Goal: Check status

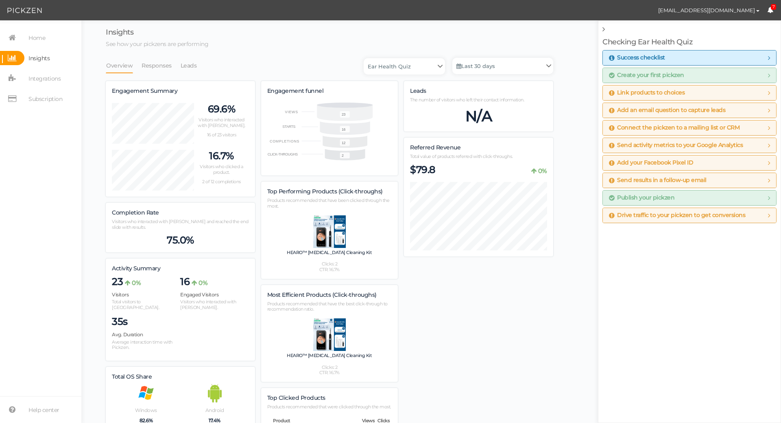
click at [566, 24] on div "Insights See how your pickzens are performing Overview Responses Leads Ear Heal…" at bounding box center [431, 272] width 700 height 505
click at [775, 7] on span "7" at bounding box center [774, 7] width 6 height 6
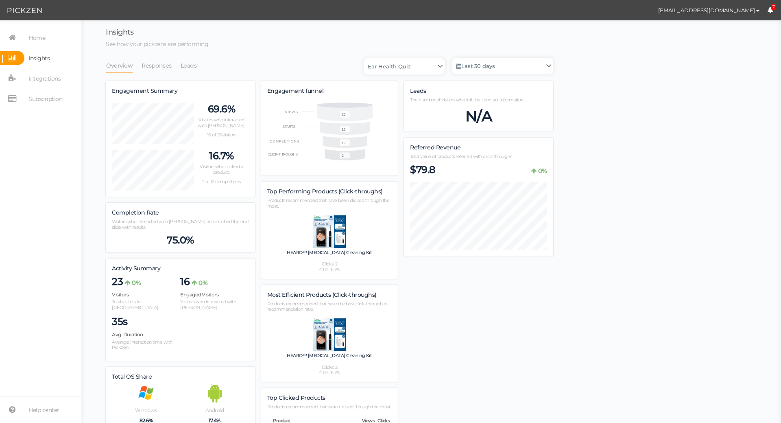
click at [775, 7] on span "7" at bounding box center [774, 7] width 6 height 6
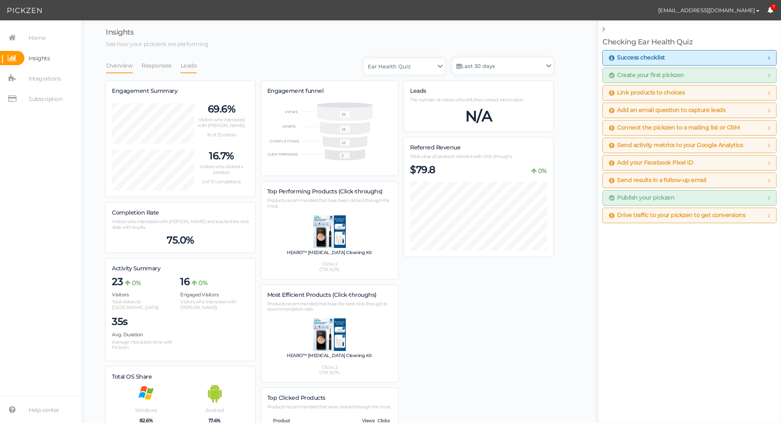
drag, startPoint x: 199, startPoint y: 67, endPoint x: 178, endPoint y: 68, distance: 21.2
click at [199, 67] on li "Leads" at bounding box center [192, 65] width 25 height 15
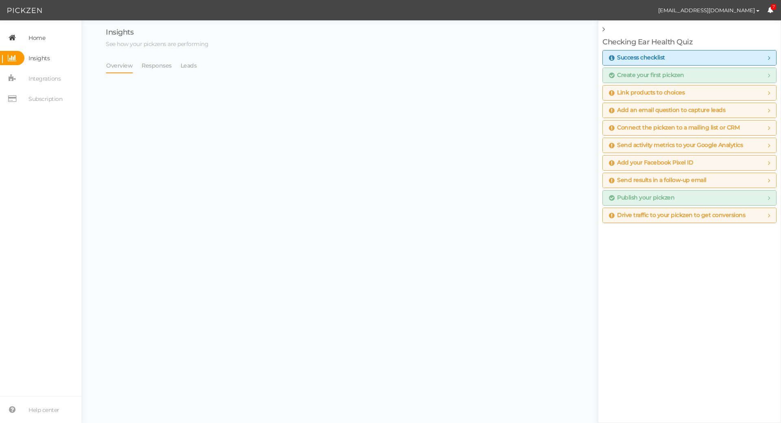
click at [35, 38] on span "Home" at bounding box center [36, 37] width 17 height 13
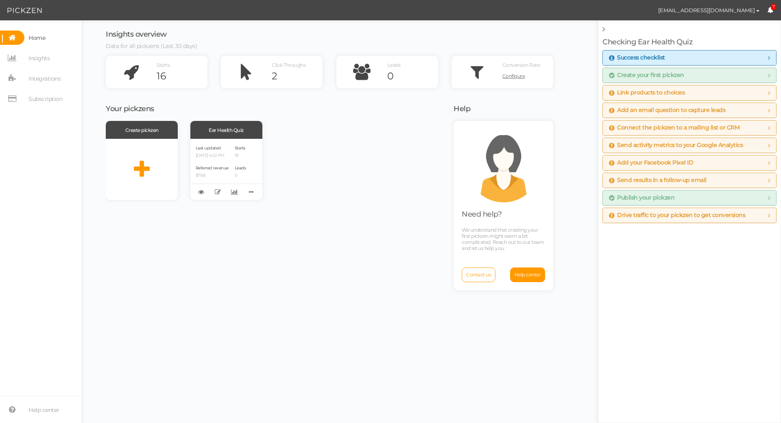
click at [362, 141] on div "Create pickzen Ear Health Quiz Last updated [DATE] 4:22 PM Referred revenue $79…" at bounding box center [275, 160] width 338 height 79
click at [32, 11] on img at bounding box center [24, 11] width 35 height 10
click at [28, 33] on span "Home" at bounding box center [36, 37] width 17 height 13
click at [21, 11] on img at bounding box center [24, 11] width 35 height 10
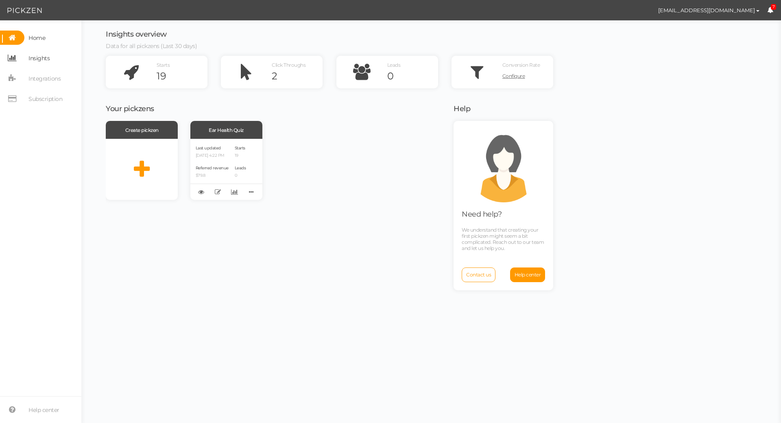
click at [58, 58] on link "Insights" at bounding box center [40, 58] width 81 height 14
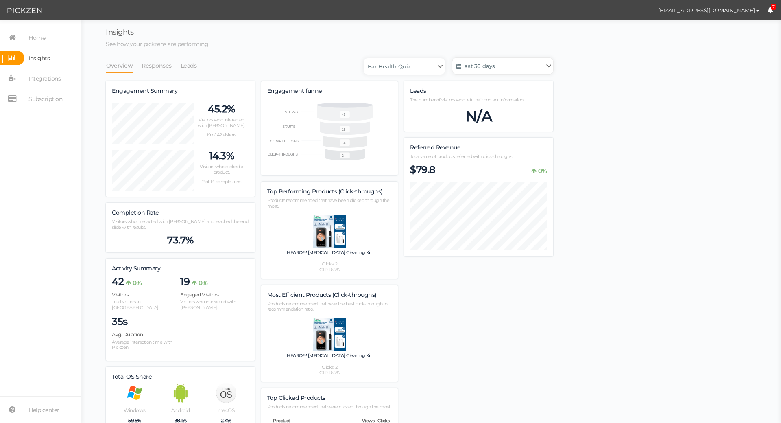
click at [510, 68] on link "Last 30 days" at bounding box center [502, 66] width 101 height 16
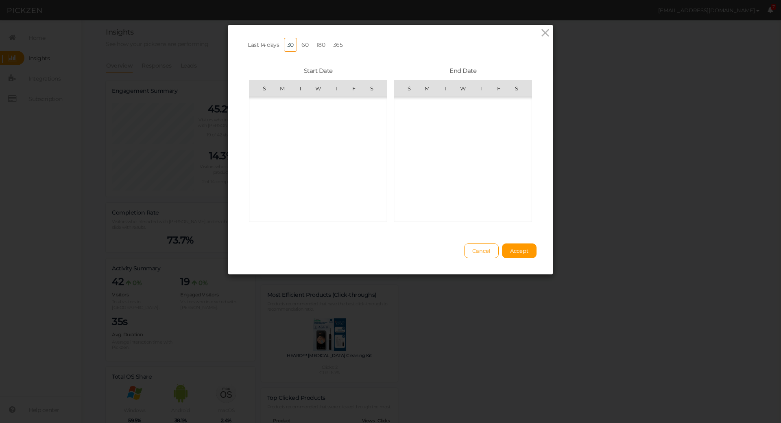
scroll to position [188397, 0]
click at [479, 175] on span "25" at bounding box center [481, 177] width 16 height 16
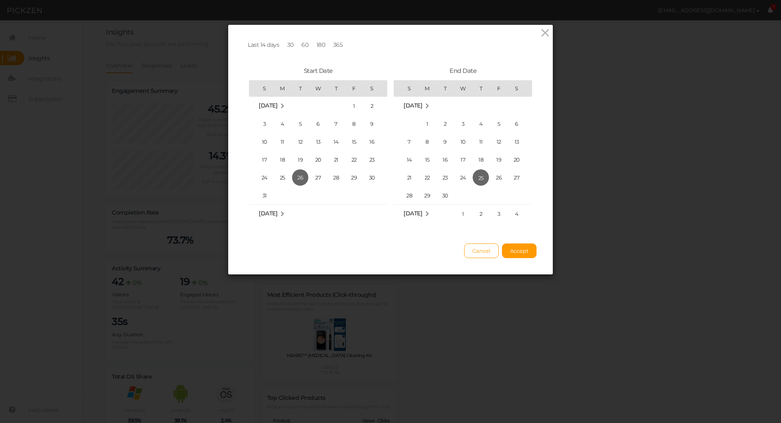
click at [542, 39] on link at bounding box center [545, 33] width 12 height 13
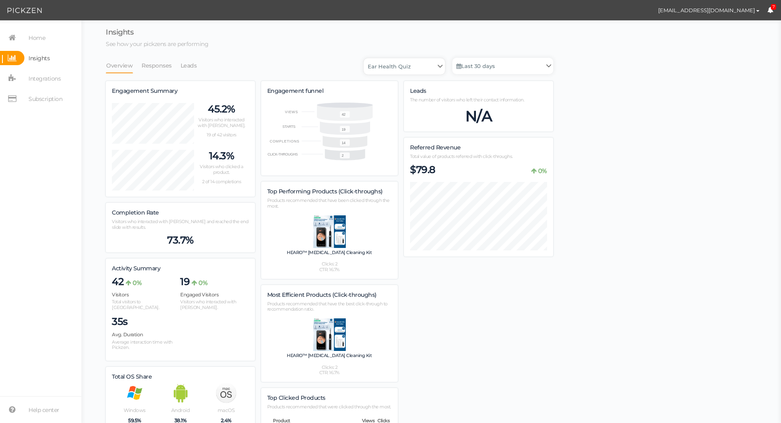
click at [413, 62] on select "Ear Health Quiz" at bounding box center [404, 66] width 81 height 16
click at [417, 63] on select "Ear Health Quiz" at bounding box center [404, 66] width 81 height 16
click at [33, 44] on span "Home" at bounding box center [36, 37] width 17 height 13
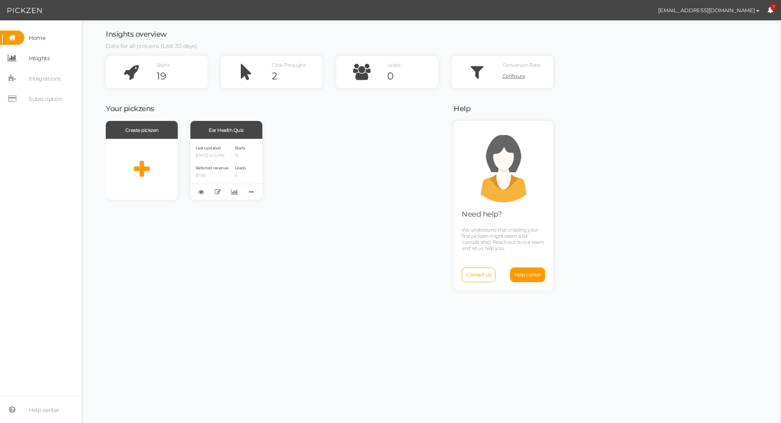
click at [33, 58] on span "Insights" at bounding box center [38, 58] width 21 height 13
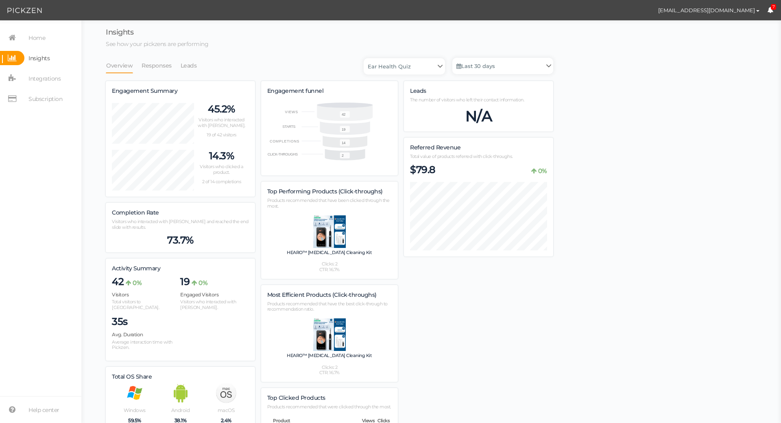
scroll to position [472, 447]
